Goal: Answer question/provide support: Share knowledge or assist other users

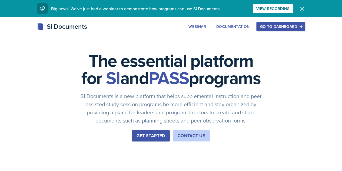
click at [305, 23] on button "Go to Dashboard" at bounding box center [280, 26] width 49 height 9
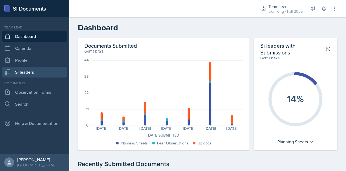
click at [25, 74] on link "Si leaders" at bounding box center [34, 72] width 65 height 11
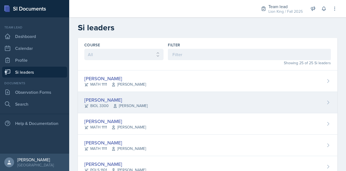
click at [119, 102] on div "[PERSON_NAME]" at bounding box center [115, 99] width 63 height 7
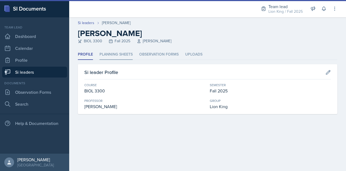
click at [118, 53] on li "Planning Sheets" at bounding box center [116, 54] width 33 height 11
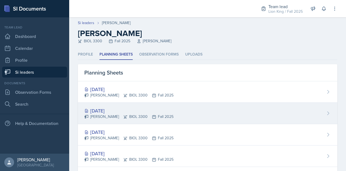
click at [126, 105] on div "[DATE] [PERSON_NAME] BIOL 3300 Fall 2025" at bounding box center [208, 113] width 260 height 21
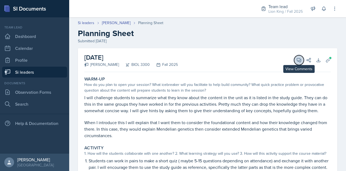
click at [296, 60] on icon at bounding box center [298, 59] width 5 height 5
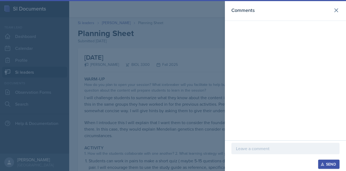
click at [192, 90] on div at bounding box center [173, 85] width 346 height 171
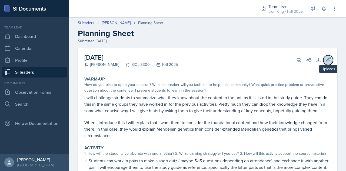
click at [326, 60] on icon at bounding box center [328, 59] width 5 height 5
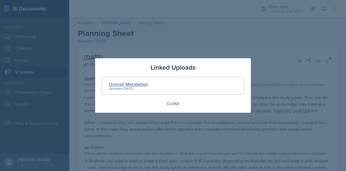
click at [144, 83] on div "Overall Mendelian" at bounding box center [128, 83] width 39 height 7
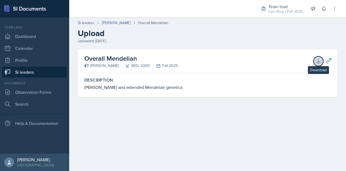
click at [319, 63] on icon at bounding box center [319, 61] width 4 height 4
click at [326, 61] on icon at bounding box center [328, 60] width 5 height 5
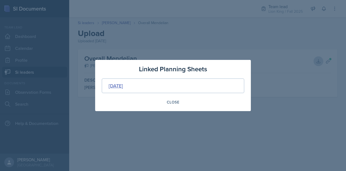
click at [116, 85] on div "[DATE]" at bounding box center [116, 85] width 14 height 7
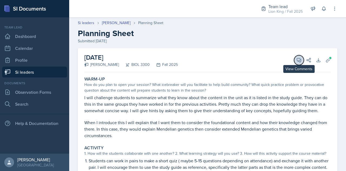
click at [296, 60] on icon at bounding box center [298, 59] width 5 height 5
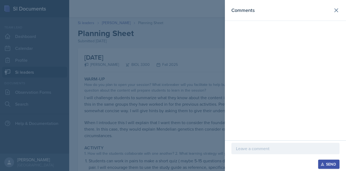
click at [251, 147] on p at bounding box center [285, 148] width 99 height 6
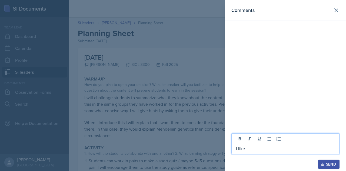
click at [156, 136] on div at bounding box center [173, 85] width 346 height 171
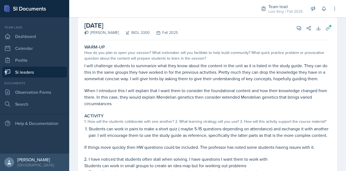
scroll to position [32, 0]
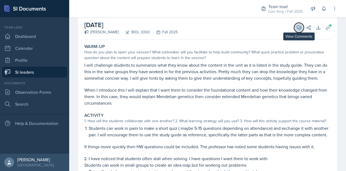
click at [300, 25] on span at bounding box center [301, 25] width 3 height 3
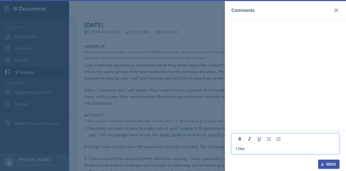
click at [261, 151] on p "I like" at bounding box center [285, 148] width 99 height 6
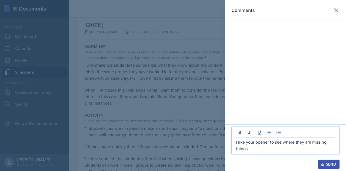
click at [146, 129] on div at bounding box center [173, 85] width 346 height 171
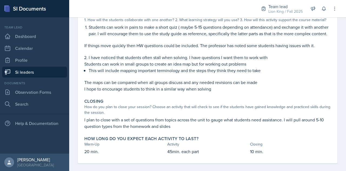
scroll to position [145, 0]
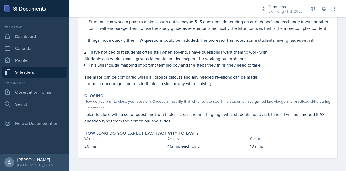
click at [255, 126] on div "Warm-Up How do you plan to open your session? What icebreaker will you facilita…" at bounding box center [207, 46] width 247 height 222
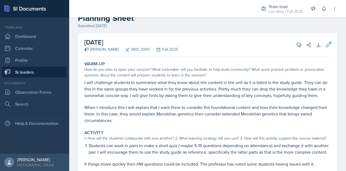
scroll to position [14, 0]
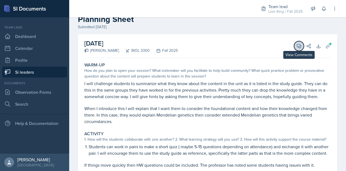
click at [296, 46] on icon at bounding box center [298, 45] width 5 height 5
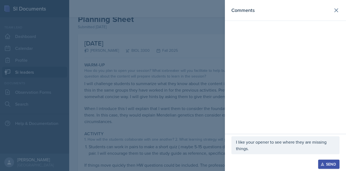
click at [253, 147] on p "I like your opener to see where they are missing things." at bounding box center [285, 144] width 99 height 13
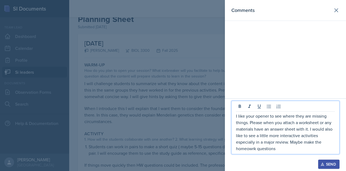
click at [252, 147] on p "I like your opener to see where they are missing things. Please when you attach…" at bounding box center [285, 132] width 99 height 39
click at [281, 150] on p "I like your opener to see where they are missing things. Please when you attach…" at bounding box center [285, 132] width 99 height 39
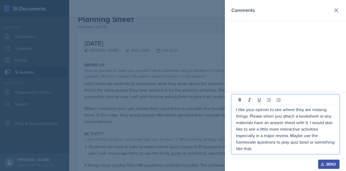
click at [256, 142] on p "I like your opener to see where they are missing things. Please when you attach…" at bounding box center [285, 128] width 99 height 45
click at [252, 151] on p "I like your opener to see where they are missing things. Please when you attach…" at bounding box center [285, 128] width 99 height 45
click at [328, 162] on div "Send" at bounding box center [329, 164] width 14 height 4
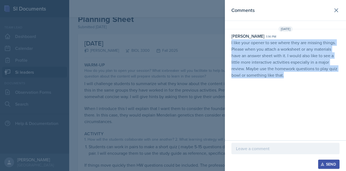
drag, startPoint x: 230, startPoint y: 42, endPoint x: 314, endPoint y: 83, distance: 93.2
click at [314, 83] on div "Comments [DATE][STREET_ADDRESS][PERSON_NAME] 1:14 pm I like your opener to see …" at bounding box center [285, 70] width 121 height 140
copy p "I like your opener to see where they are missing things. Please when you attach…"
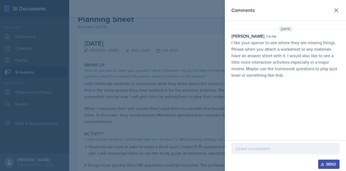
click at [201, 79] on div at bounding box center [173, 85] width 346 height 171
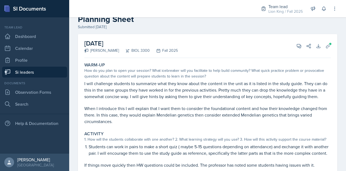
scroll to position [0, 0]
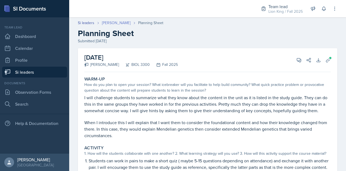
click at [117, 22] on link "[PERSON_NAME]" at bounding box center [116, 23] width 29 height 6
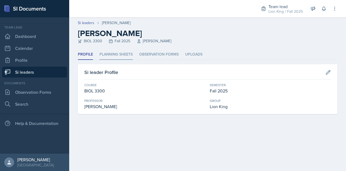
click at [116, 57] on li "Planning Sheets" at bounding box center [116, 54] width 33 height 11
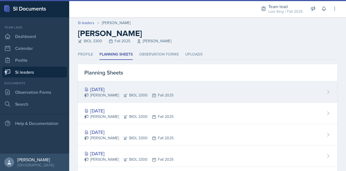
click at [113, 90] on div "[DATE]" at bounding box center [128, 88] width 89 height 7
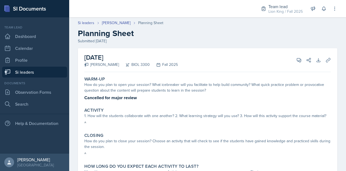
click at [38, 68] on link "Si leaders" at bounding box center [34, 72] width 65 height 11
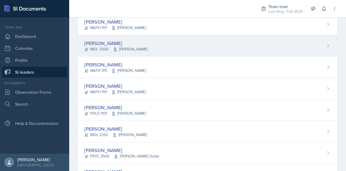
scroll to position [57, 0]
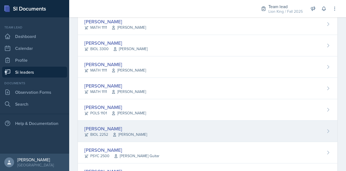
click at [111, 127] on div "[PERSON_NAME]" at bounding box center [115, 128] width 63 height 7
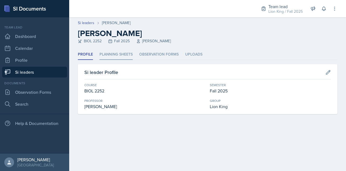
click at [120, 59] on li "Planning Sheets" at bounding box center [116, 54] width 33 height 11
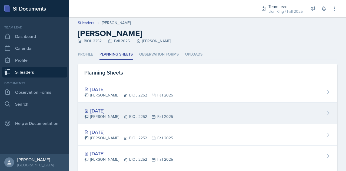
click at [110, 108] on div "[DATE]" at bounding box center [128, 110] width 89 height 7
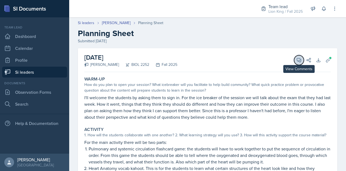
click at [297, 58] on icon at bounding box center [299, 60] width 4 height 4
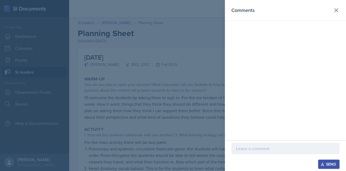
click at [215, 60] on div at bounding box center [173, 85] width 346 height 171
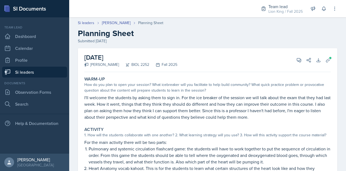
click at [328, 67] on div "[DATE] [PERSON_NAME] BIOL 2252 Fall 2025 View Comments Comments Send Share Down…" at bounding box center [208, 151] width 260 height 207
click at [326, 58] on icon at bounding box center [328, 59] width 5 height 5
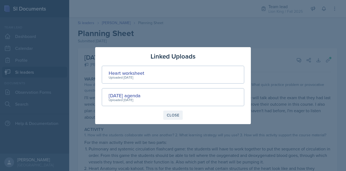
click at [175, 116] on div "Close" at bounding box center [173, 115] width 12 height 4
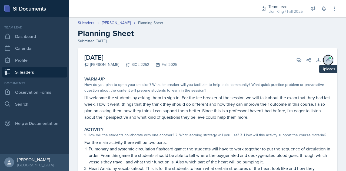
click at [324, 56] on button "Uploads" at bounding box center [329, 60] width 10 height 10
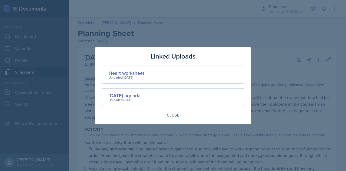
click at [132, 74] on div "Heart worksheet" at bounding box center [127, 72] width 36 height 7
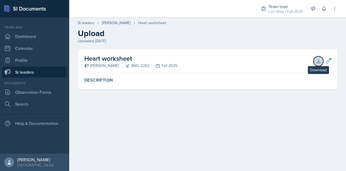
click at [318, 60] on icon at bounding box center [318, 60] width 5 height 5
click at [329, 60] on span at bounding box center [330, 58] width 3 height 3
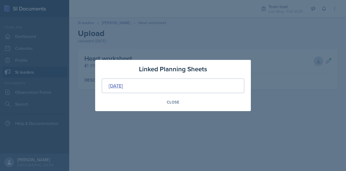
click at [123, 86] on div "[DATE]" at bounding box center [116, 85] width 14 height 7
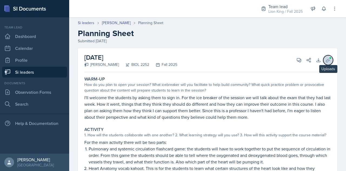
click at [326, 60] on icon at bounding box center [328, 59] width 5 height 5
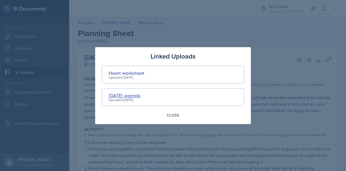
click at [133, 95] on div "[DATE] agenda" at bounding box center [125, 95] width 32 height 7
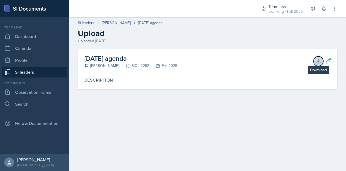
click at [317, 62] on icon at bounding box center [319, 61] width 4 height 4
click at [327, 60] on icon at bounding box center [328, 60] width 5 height 5
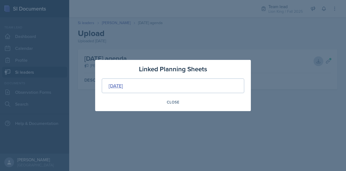
click at [123, 86] on div "[DATE]" at bounding box center [116, 85] width 14 height 7
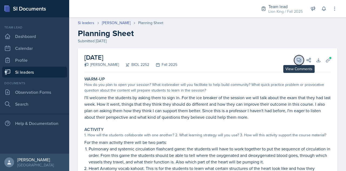
click at [296, 62] on icon at bounding box center [298, 59] width 5 height 5
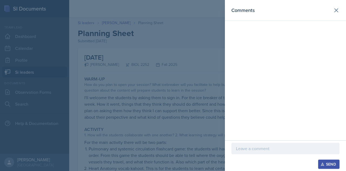
click at [246, 150] on p at bounding box center [285, 148] width 99 height 6
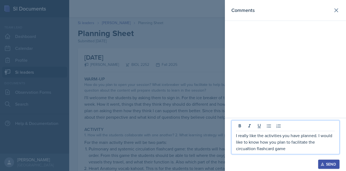
click at [185, 130] on div at bounding box center [173, 85] width 346 height 171
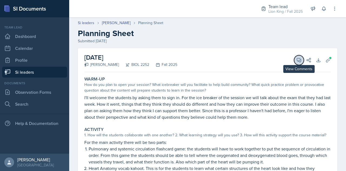
click at [296, 58] on icon at bounding box center [298, 59] width 5 height 5
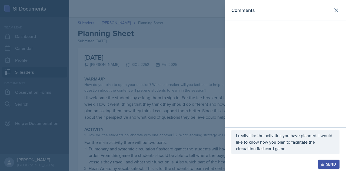
click at [267, 150] on p "I really like the activities you have planned. I would like to know how you pla…" at bounding box center [285, 141] width 99 height 19
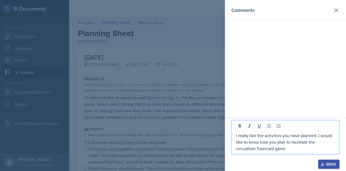
click at [260, 143] on p "I really like the activities you have planned. I would like to know how you pla…" at bounding box center [285, 141] width 99 height 19
click at [295, 147] on p "I really like the activities you have planned. I would like to know more about …" at bounding box center [285, 141] width 99 height 19
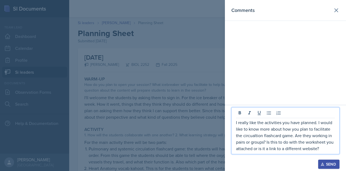
click at [204, 136] on div at bounding box center [173, 85] width 346 height 171
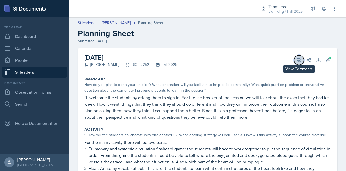
click at [297, 58] on icon at bounding box center [299, 60] width 4 height 4
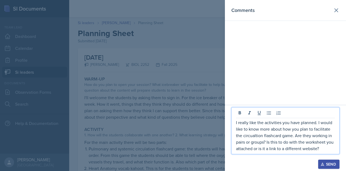
click at [323, 150] on p "I really like the activities you have planned. I would like to know more about …" at bounding box center [285, 135] width 99 height 32
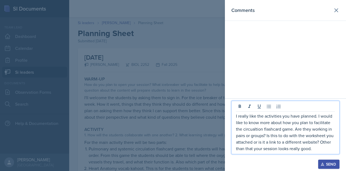
click at [103, 105] on div at bounding box center [173, 85] width 346 height 171
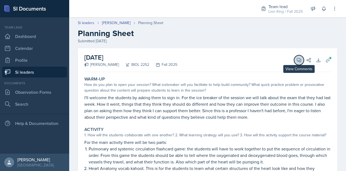
click at [296, 59] on icon at bounding box center [298, 59] width 5 height 5
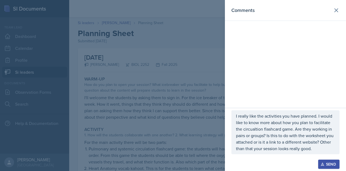
click at [326, 164] on div "Send" at bounding box center [329, 164] width 14 height 4
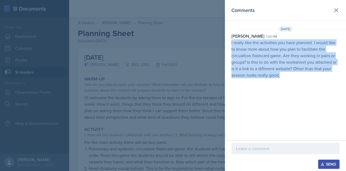
drag, startPoint x: 231, startPoint y: 42, endPoint x: 313, endPoint y: 89, distance: 94.6
click at [313, 89] on div "Comments [DATE] [PERSON_NAME] 1:20 pm I really like the activities you have pla…" at bounding box center [285, 70] width 121 height 140
copy p "I really like the activities you have planned. I would like to know more about …"
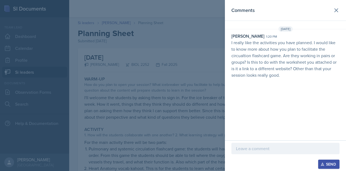
click at [171, 100] on div at bounding box center [173, 85] width 346 height 171
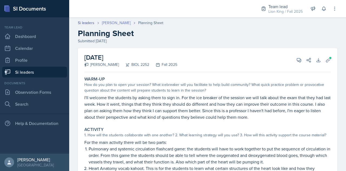
drag, startPoint x: 171, startPoint y: 100, endPoint x: 116, endPoint y: 20, distance: 96.8
click at [116, 20] on link "[PERSON_NAME]" at bounding box center [116, 23] width 29 height 6
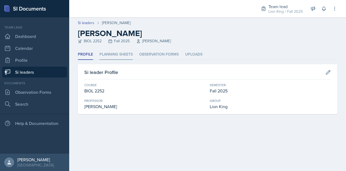
click at [127, 56] on li "Planning Sheets" at bounding box center [116, 54] width 33 height 11
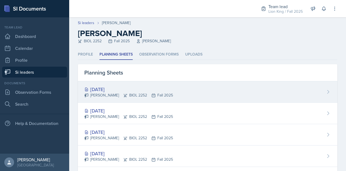
click at [131, 85] on div "[DATE]" at bounding box center [128, 88] width 89 height 7
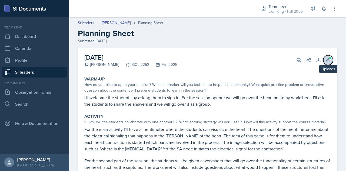
click at [326, 60] on icon at bounding box center [328, 60] width 4 height 4
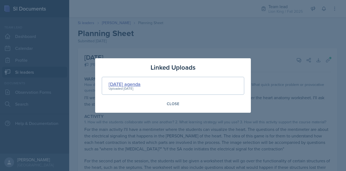
click at [127, 85] on div "[DATE] agenda" at bounding box center [125, 83] width 32 height 7
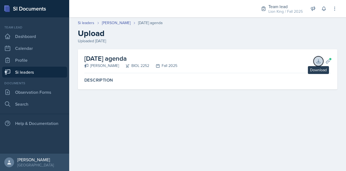
click at [316, 60] on icon at bounding box center [318, 60] width 5 height 5
click at [331, 61] on button "Planning Sheets" at bounding box center [329, 61] width 10 height 10
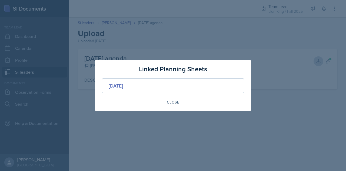
click at [123, 87] on div "[DATE]" at bounding box center [116, 85] width 14 height 7
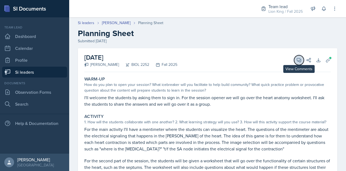
click at [297, 61] on icon at bounding box center [299, 60] width 4 height 4
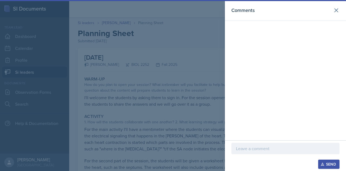
click at [245, 154] on div at bounding box center [286, 156] width 108 height 5
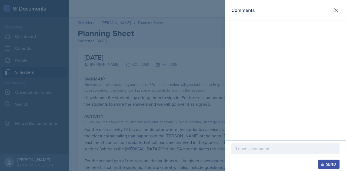
click at [243, 148] on p at bounding box center [285, 148] width 99 height 6
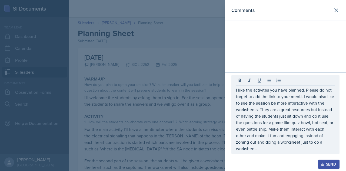
click at [159, 100] on div at bounding box center [173, 85] width 346 height 171
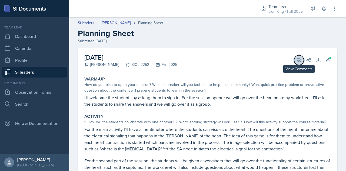
click at [296, 58] on icon at bounding box center [298, 59] width 5 height 5
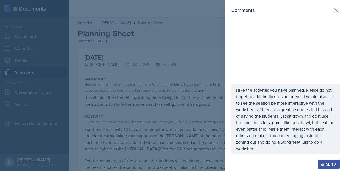
click at [327, 150] on p "I like the activites you have planned. Please do not forget to add the link to …" at bounding box center [285, 119] width 99 height 65
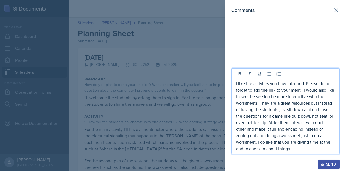
click at [328, 165] on div "Send" at bounding box center [329, 164] width 14 height 4
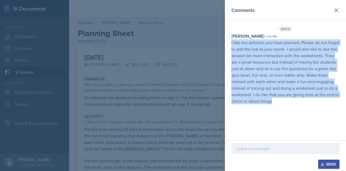
drag, startPoint x: 231, startPoint y: 41, endPoint x: 298, endPoint y: 105, distance: 92.6
click at [298, 105] on div "[DATE] [PERSON_NAME] 1:25 pm I like the activites you have planned. Please do n…" at bounding box center [285, 66] width 121 height 80
copy p "I like the activites you have planned. Please do not forget to add the link to …"
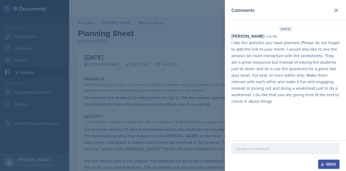
click at [85, 12] on div at bounding box center [173, 85] width 346 height 171
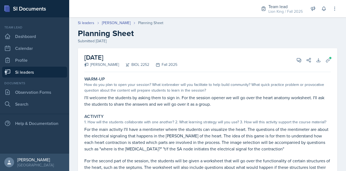
click at [28, 73] on link "Si leaders" at bounding box center [34, 72] width 65 height 11
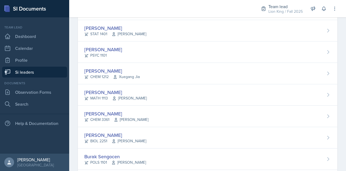
scroll to position [306, 0]
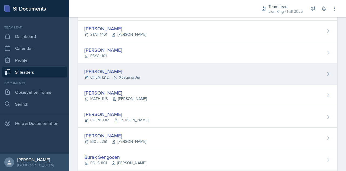
click at [93, 68] on div "[PERSON_NAME]" at bounding box center [111, 71] width 55 height 7
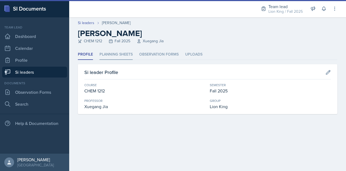
click at [120, 51] on li "Planning Sheets" at bounding box center [116, 54] width 33 height 11
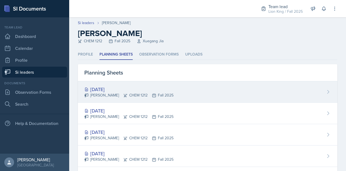
click at [118, 87] on div "[DATE]" at bounding box center [128, 88] width 89 height 7
